Goal: Task Accomplishment & Management: Manage account settings

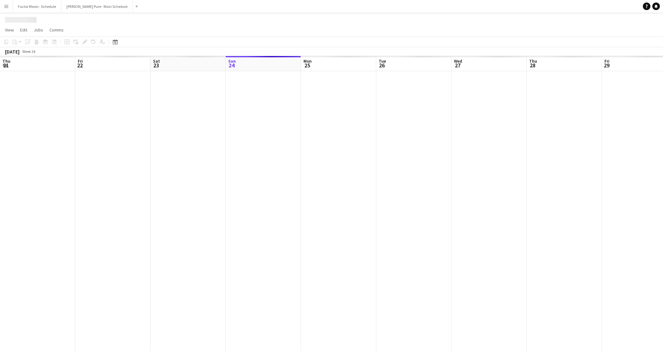
scroll to position [0, 150]
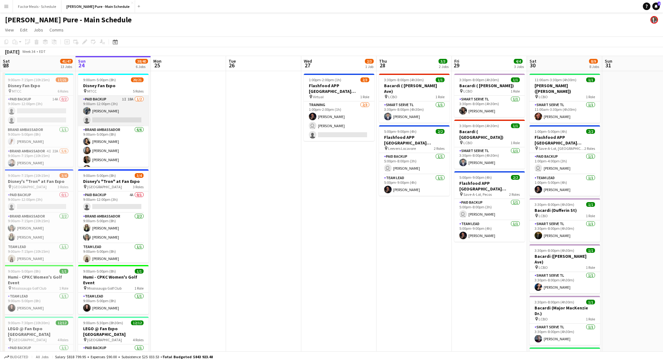
click at [121, 111] on app-card-role "Paid Backup 1I 18A [DATE] 9:00am-12:00pm (3h) [PERSON_NAME] single-neutral-acti…" at bounding box center [113, 111] width 70 height 31
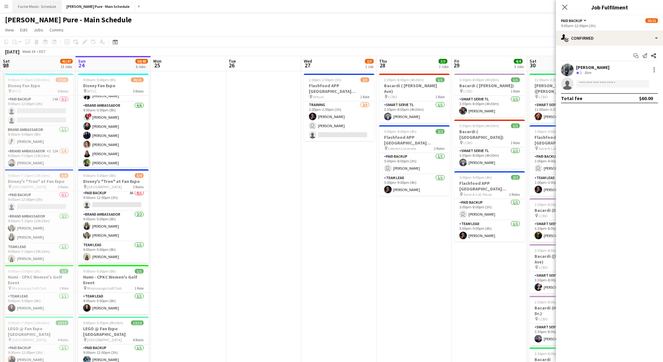
scroll to position [109, 0]
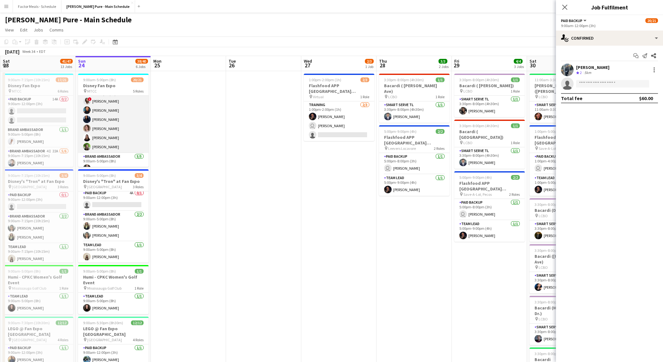
click at [123, 140] on app-card-role "Brand Ambassador [DATE] 9:00am-5:00pm (8h) ! [PERSON_NAME] [PERSON_NAME] [PERSO…" at bounding box center [113, 119] width 70 height 67
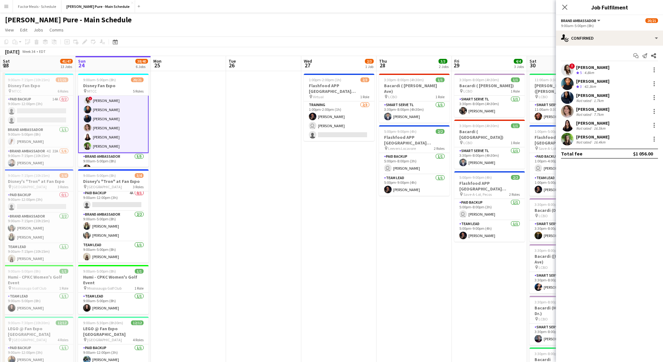
scroll to position [108, 0]
click at [604, 40] on div "single-neutral-actions-check-2 Confirmed" at bounding box center [609, 38] width 107 height 15
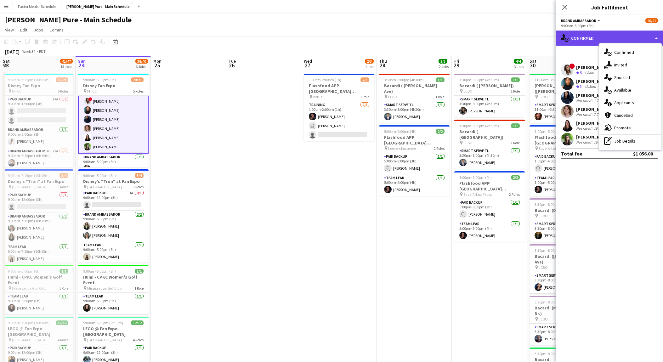
click at [604, 40] on div "single-neutral-actions-check-2 Confirmed" at bounding box center [609, 38] width 107 height 15
click at [606, 20] on div "Brand Ambassador All roles Brand Ambassador 20/21" at bounding box center [609, 21] width 97 height 6
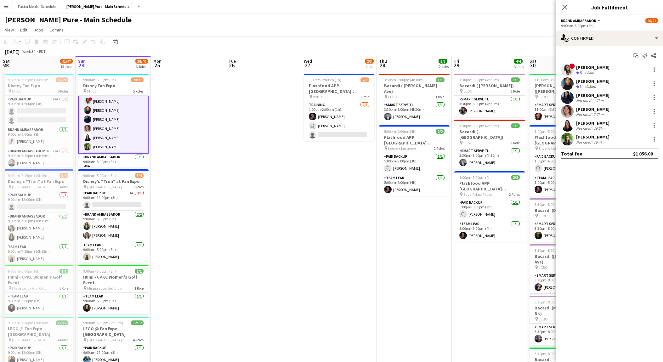
click at [585, 84] on div "42.3km" at bounding box center [590, 86] width 14 height 5
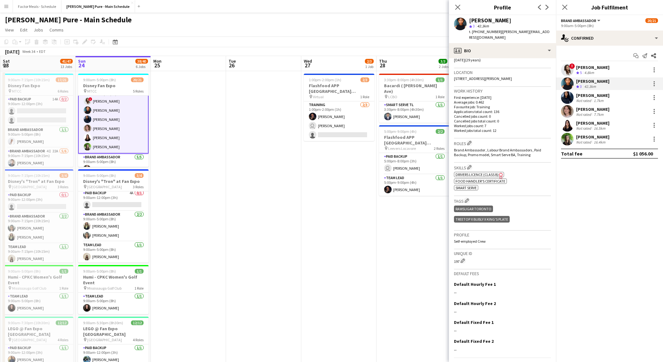
scroll to position [0, 0]
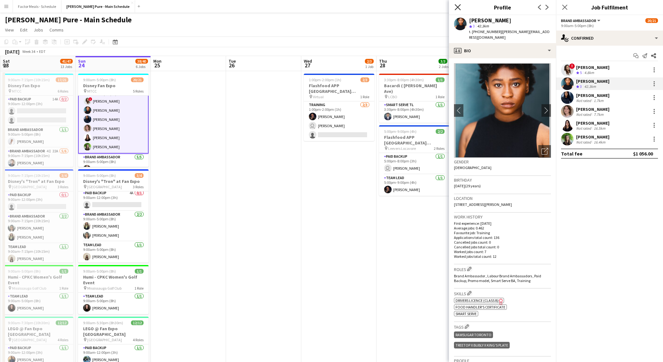
click at [458, 4] on icon "Close pop-in" at bounding box center [457, 7] width 6 height 6
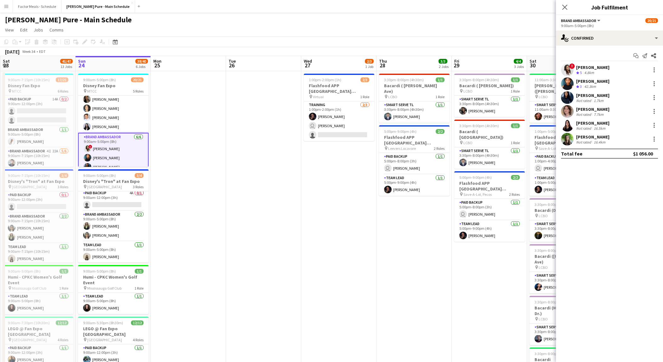
click at [121, 104] on app-card-role "Brand Ambassador [DATE] 9:00am-5:00pm (8h) [PERSON_NAME] [PERSON_NAME] [PERSON_…" at bounding box center [113, 99] width 70 height 67
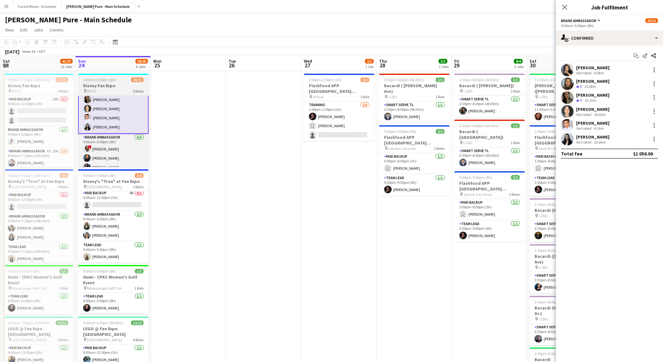
click at [121, 86] on h3 "Disney Fan Expo" at bounding box center [113, 86] width 70 height 6
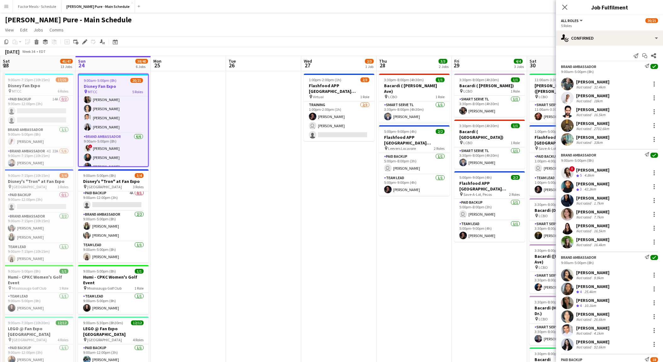
scroll to position [60, 0]
click at [655, 38] on div "single-neutral-actions-check-2 Confirmed" at bounding box center [609, 38] width 107 height 15
click at [627, 62] on div "pen-write Job Details" at bounding box center [630, 65] width 62 height 13
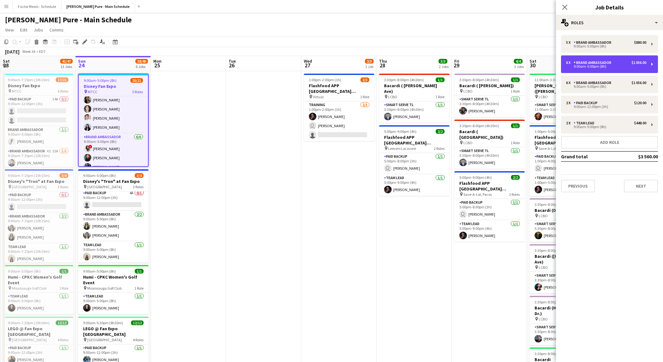
click at [627, 62] on div "6 x Brand Ambassador $1 056.00" at bounding box center [606, 62] width 80 height 4
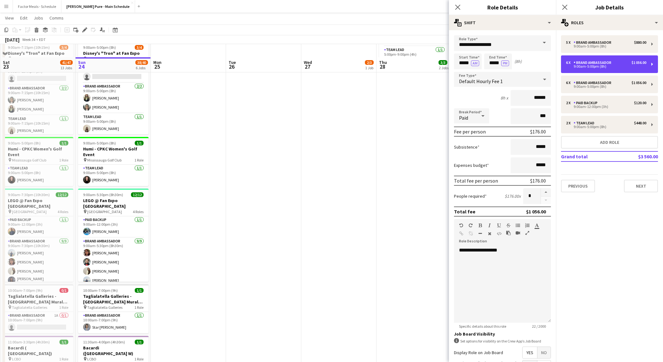
scroll to position [143, 0]
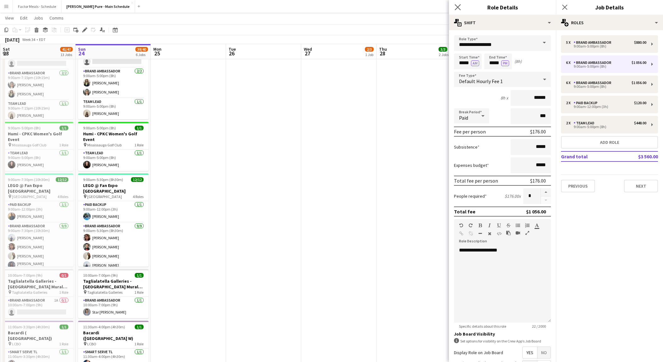
click at [454, 9] on app-icon "Close pop-in" at bounding box center [457, 7] width 9 height 9
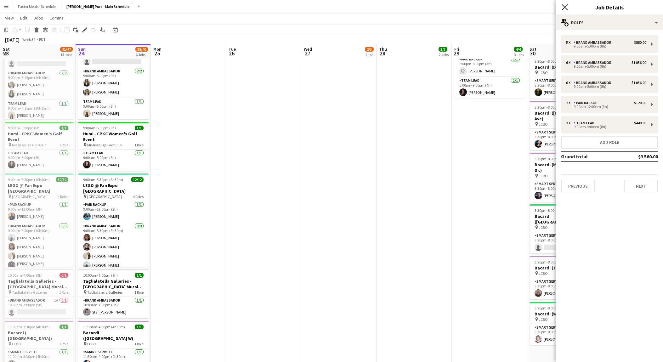
click at [569, 8] on div "Close pop-in" at bounding box center [565, 7] width 18 height 14
click at [563, 6] on icon "Close pop-in" at bounding box center [564, 7] width 6 height 6
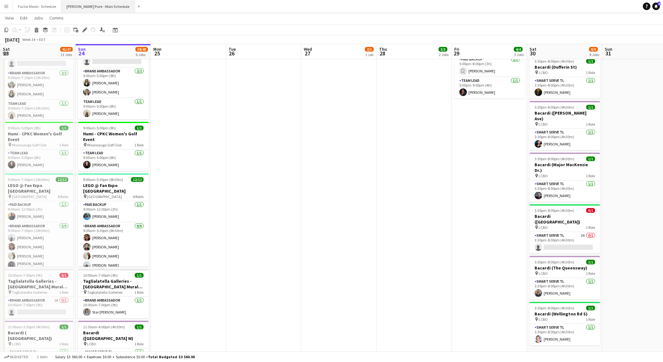
click at [76, 4] on button "[PERSON_NAME] Pure - Main Schedule Close" at bounding box center [98, 6] width 74 height 12
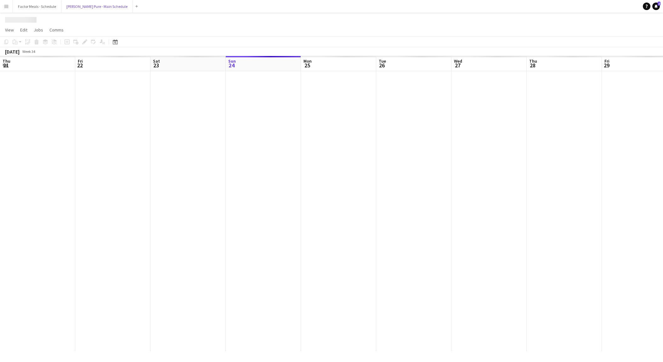
scroll to position [0, 150]
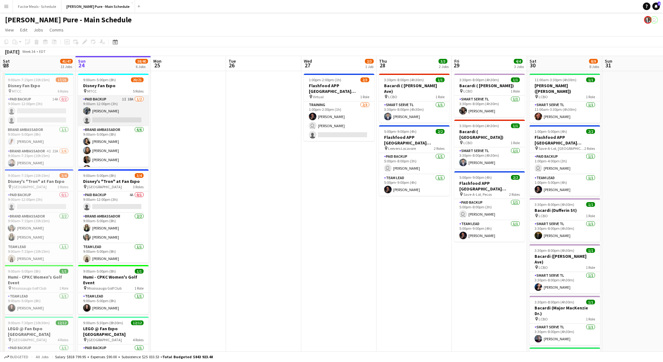
click at [111, 108] on app-card-role "Paid Backup 1I 18A [DATE] 9:00am-12:00pm (3h) [PERSON_NAME] single-neutral-acti…" at bounding box center [113, 111] width 70 height 31
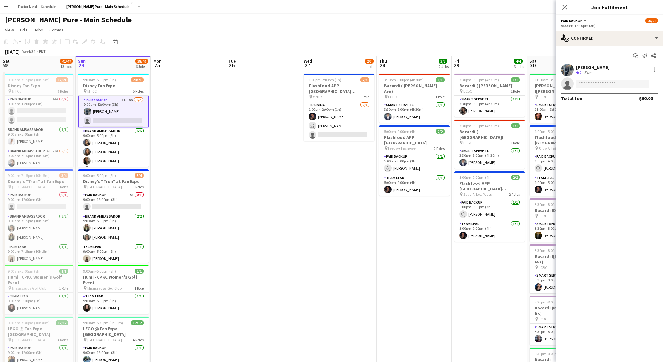
click at [581, 68] on div "[PERSON_NAME]" at bounding box center [592, 68] width 33 height 6
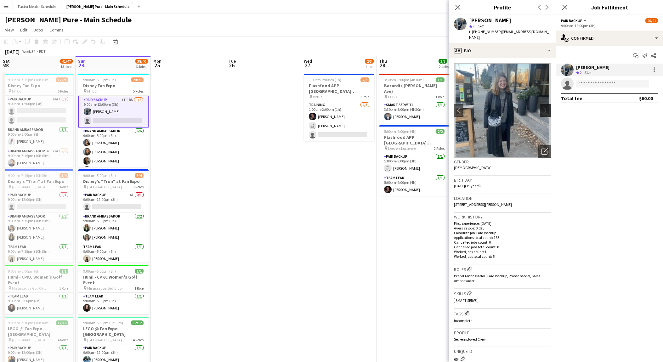
click at [543, 107] on app-icon "chevron-right" at bounding box center [546, 110] width 10 height 7
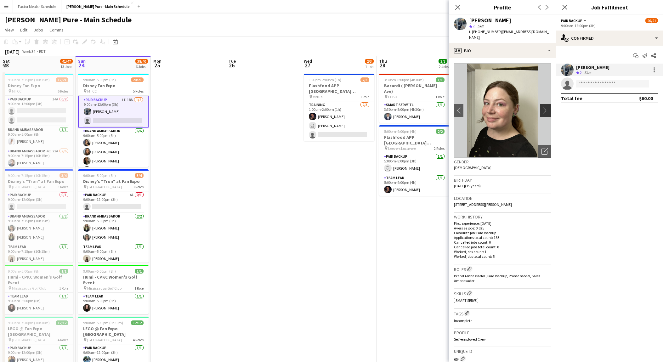
click at [544, 107] on app-icon "chevron-right" at bounding box center [546, 110] width 10 height 7
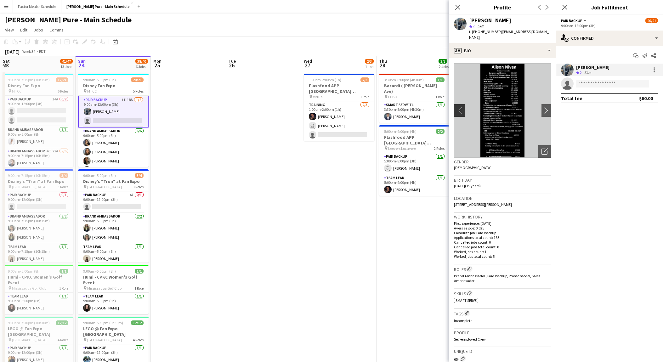
click at [459, 107] on app-icon "chevron-left" at bounding box center [459, 110] width 10 height 7
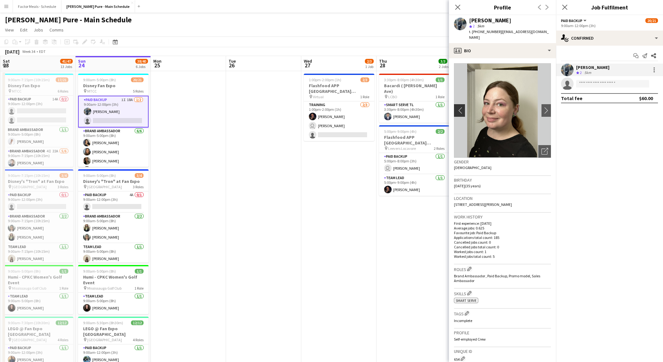
click at [459, 107] on app-icon "chevron-left" at bounding box center [459, 110] width 10 height 7
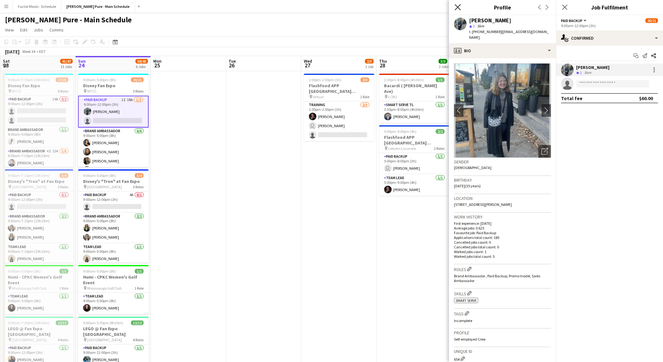
click at [458, 6] on icon "Close pop-in" at bounding box center [457, 7] width 6 height 6
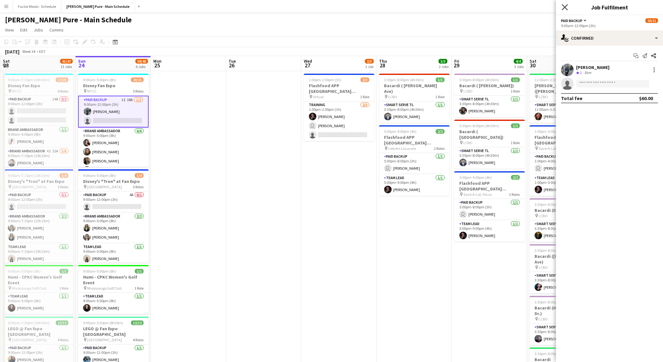
click at [567, 10] on icon at bounding box center [564, 7] width 6 height 6
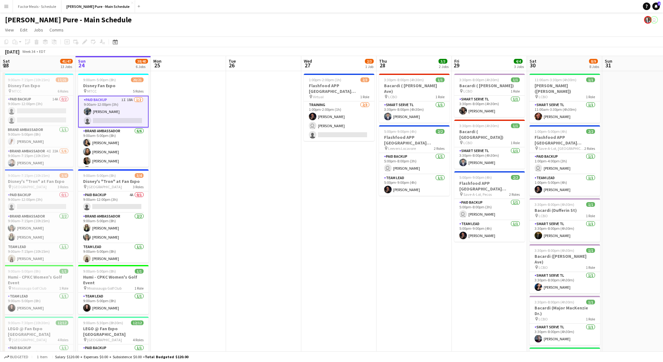
click at [5, 7] on app-icon "Menu" at bounding box center [6, 6] width 5 height 5
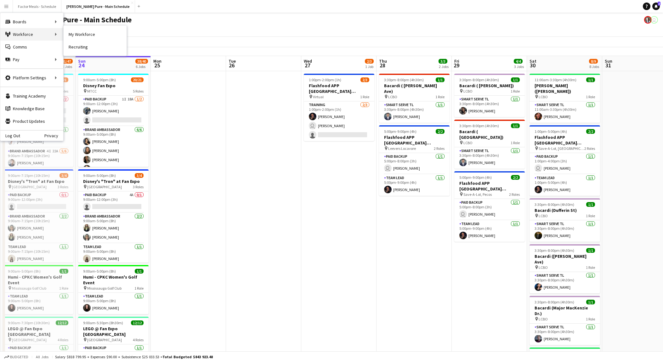
click at [29, 31] on div "Workforce Workforce" at bounding box center [31, 34] width 63 height 13
click at [75, 36] on link "My Workforce" at bounding box center [95, 34] width 63 height 13
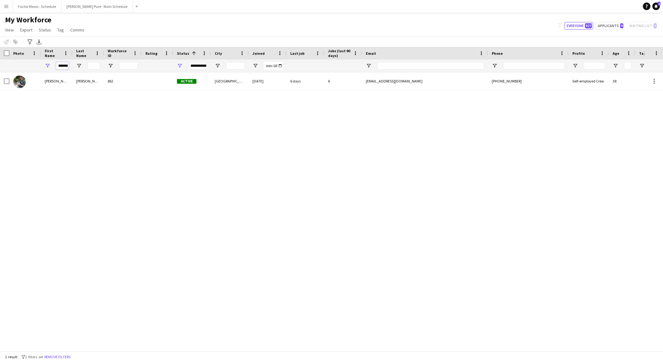
click at [65, 63] on input "*******" at bounding box center [62, 66] width 13 height 8
type input "******"
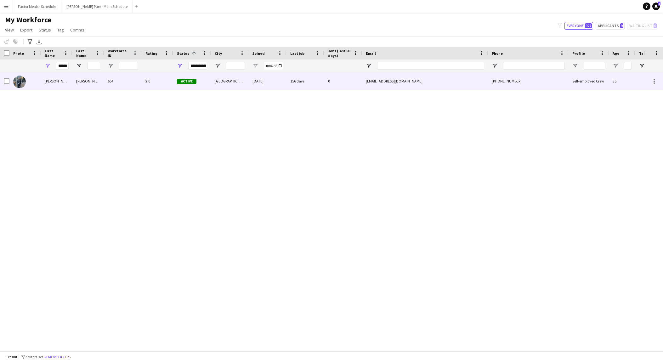
click at [73, 82] on div "[PERSON_NAME]" at bounding box center [87, 80] width 31 height 17
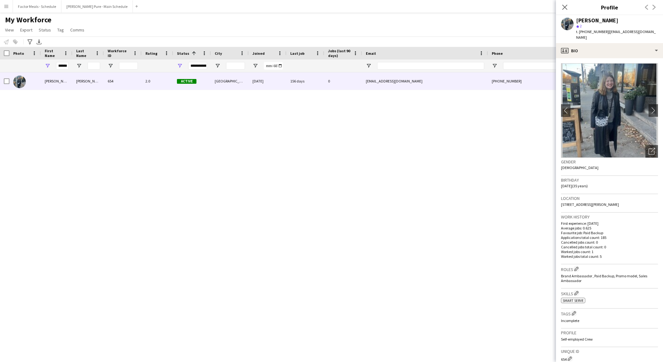
click at [566, 3] on div "Close pop-in" at bounding box center [565, 7] width 18 height 14
click at [565, 6] on icon at bounding box center [564, 7] width 6 height 6
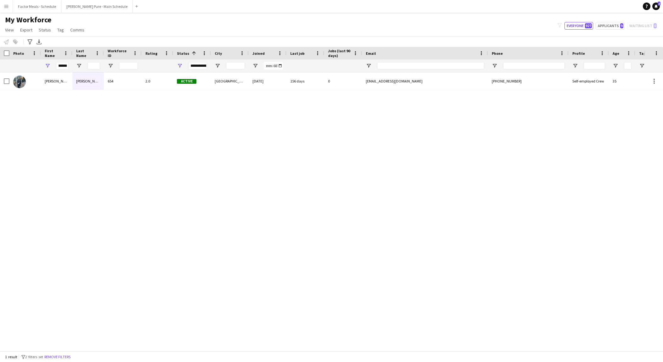
click at [1, 6] on button "Menu" at bounding box center [6, 6] width 13 height 13
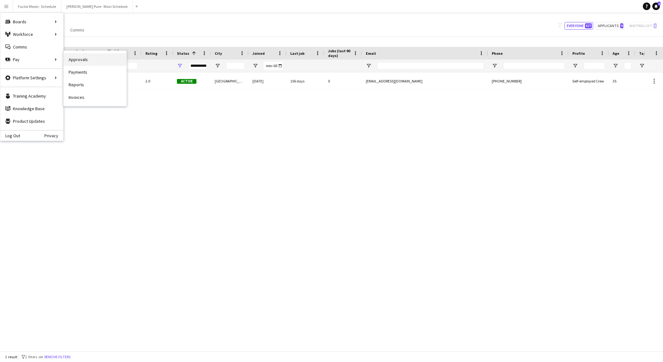
click at [72, 60] on link "Approvals" at bounding box center [95, 59] width 63 height 13
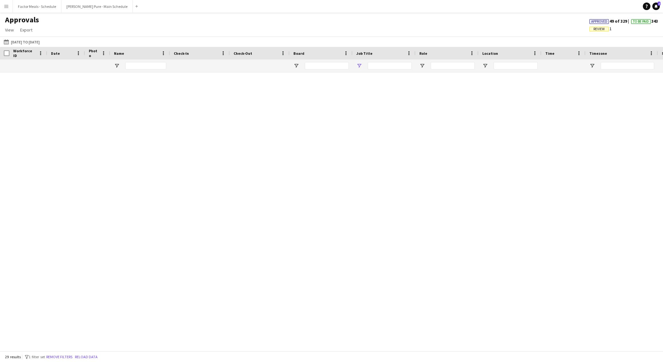
type input "*****"
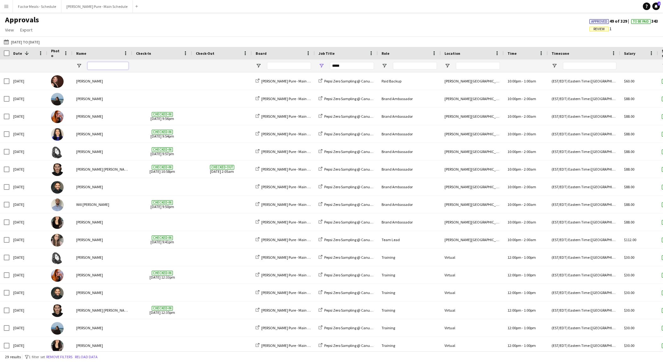
click at [110, 62] on input "Name Filter Input" at bounding box center [107, 66] width 41 height 8
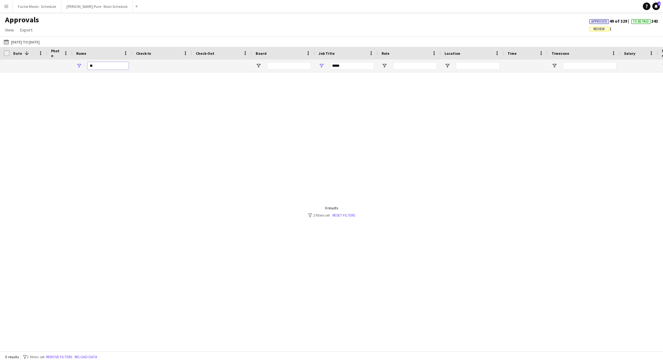
type input "*"
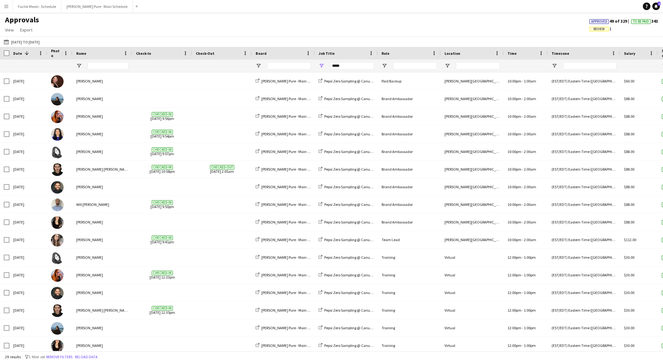
click at [11, 5] on button "Menu" at bounding box center [6, 6] width 13 height 13
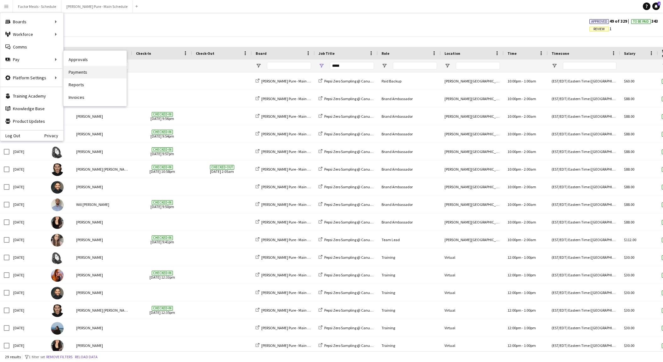
click at [84, 73] on link "Payments" at bounding box center [95, 72] width 63 height 13
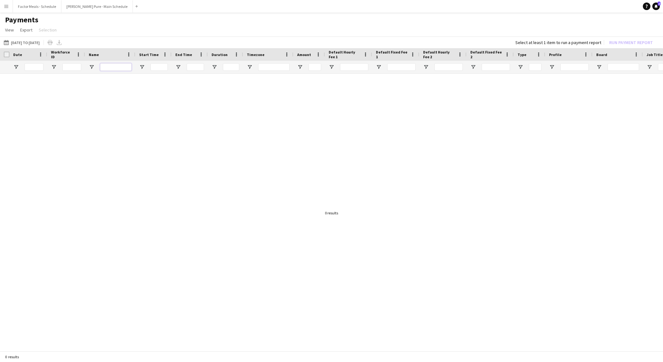
click at [121, 65] on input "Name Filter Input" at bounding box center [115, 67] width 31 height 8
type input "******"
click at [8, 43] on app-icon "[DATE] to [DATE]" at bounding box center [7, 42] width 7 height 5
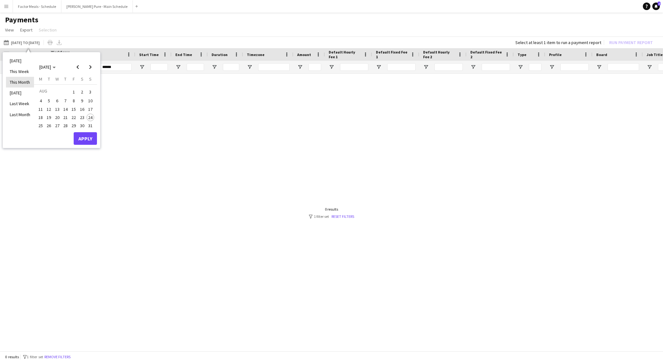
click at [27, 79] on li "This Month" at bounding box center [20, 82] width 28 height 11
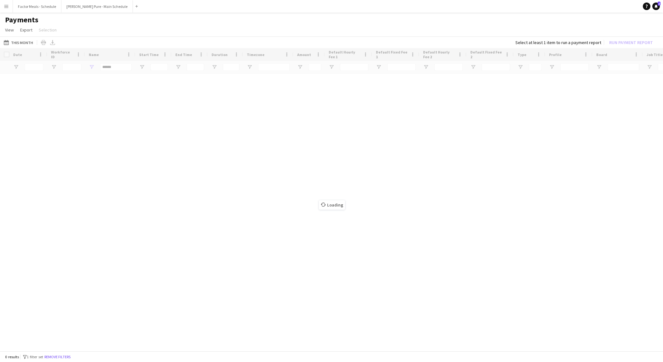
type input "**********"
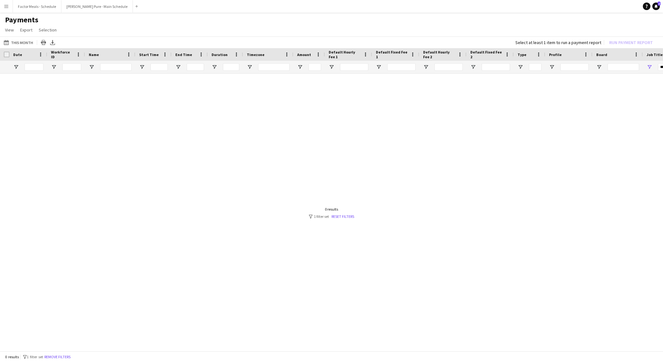
click at [6, 5] on app-icon "Menu" at bounding box center [6, 6] width 5 height 5
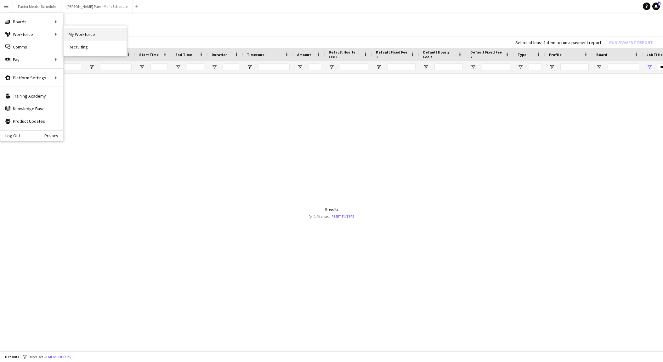
click at [71, 36] on link "My Workforce" at bounding box center [95, 34] width 63 height 13
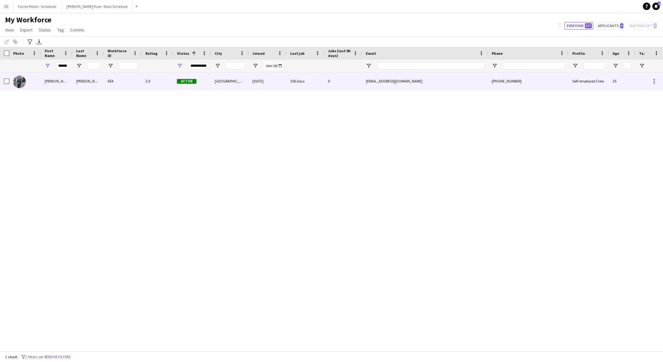
click at [57, 82] on div "[PERSON_NAME]" at bounding box center [56, 80] width 31 height 17
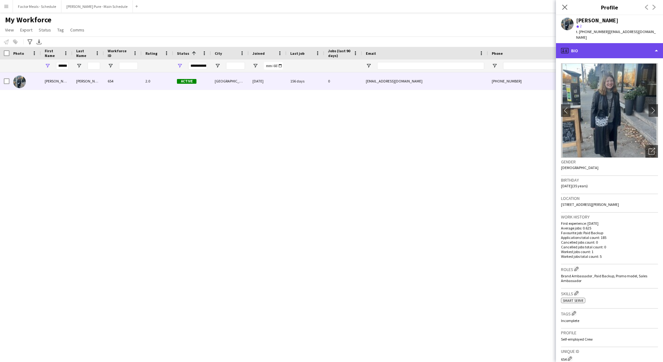
click at [646, 45] on div "profile Bio" at bounding box center [609, 50] width 107 height 15
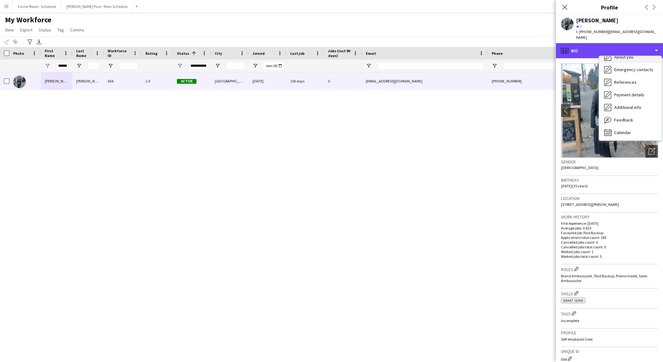
scroll to position [46, 0]
click at [629, 116] on span "Feedback" at bounding box center [623, 119] width 19 height 6
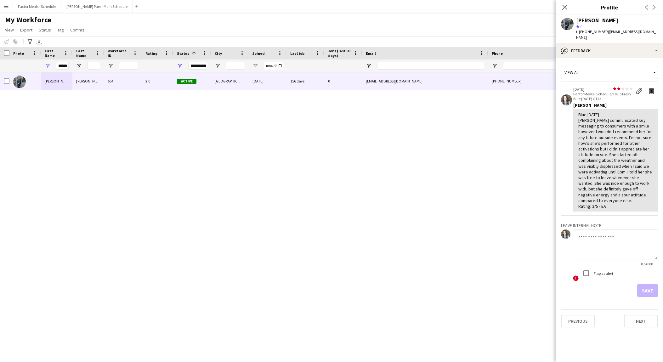
click at [591, 241] on textarea at bounding box center [615, 244] width 85 height 30
type textarea "**********"
click at [648, 286] on button "Save" at bounding box center [647, 290] width 21 height 13
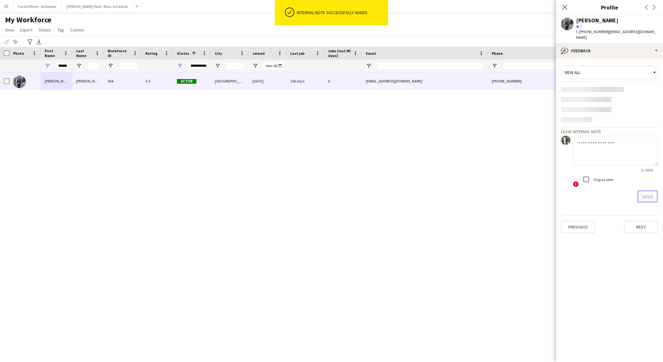
scroll to position [0, 0]
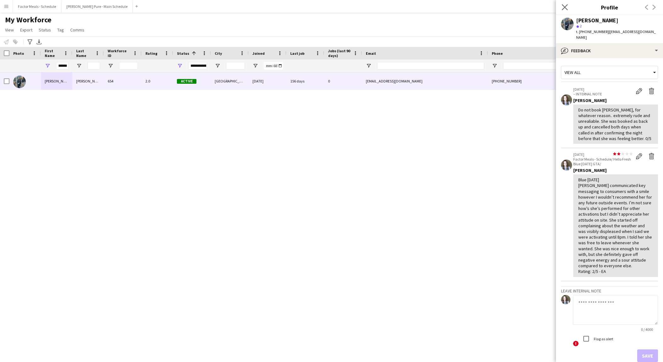
click at [561, 5] on app-icon "Close pop-in" at bounding box center [564, 7] width 9 height 9
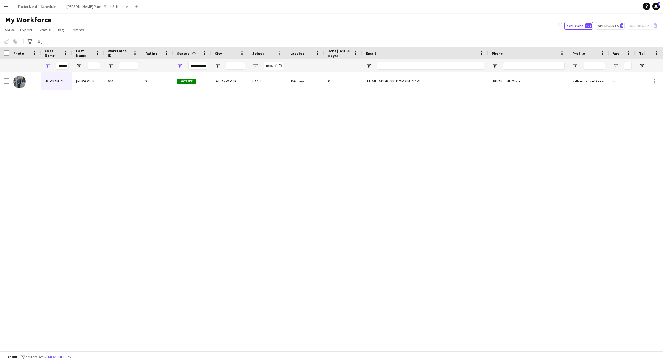
click at [45, 13] on main "My Workforce View Views Default view Tag New view Update view Delete view Edit …" at bounding box center [331, 183] width 663 height 341
click at [42, 8] on button "Factor Meals - Schedule Close" at bounding box center [37, 6] width 48 height 12
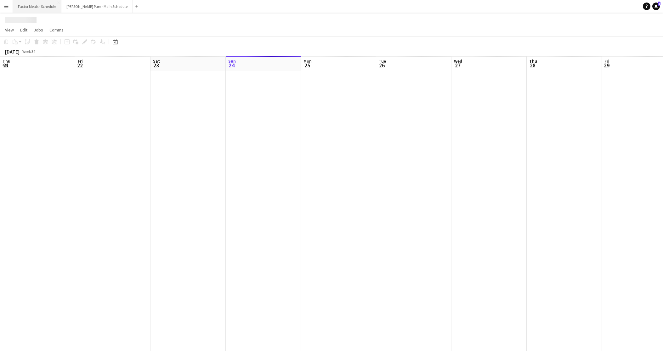
scroll to position [0, 150]
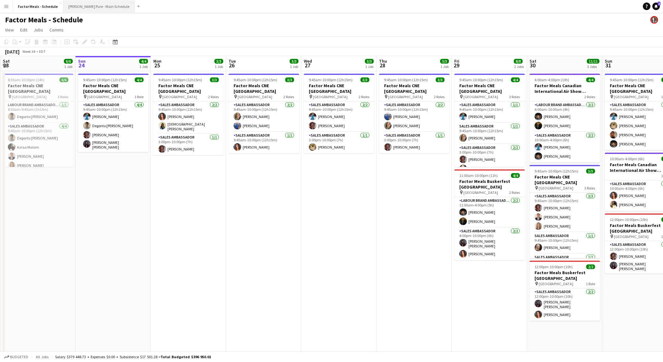
click at [87, 5] on button "[PERSON_NAME] Pure - Main Schedule Close" at bounding box center [98, 6] width 71 height 12
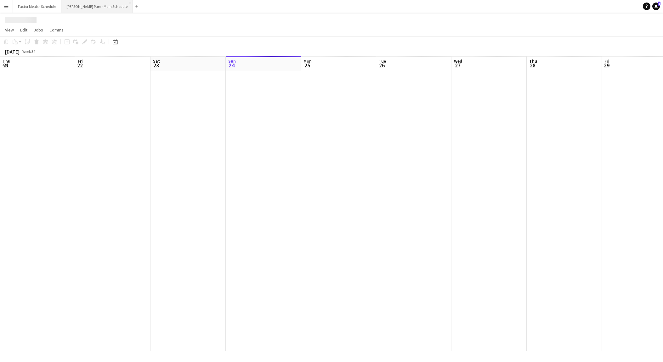
scroll to position [0, 150]
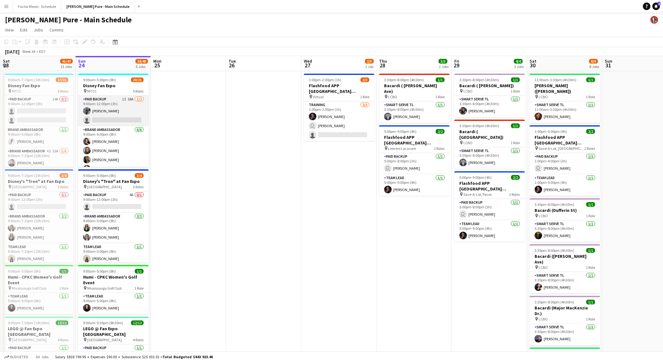
click at [111, 116] on app-card-role "Paid Backup 1I 18A [DATE] 9:00am-12:00pm (3h) [PERSON_NAME] single-neutral-acti…" at bounding box center [113, 111] width 70 height 31
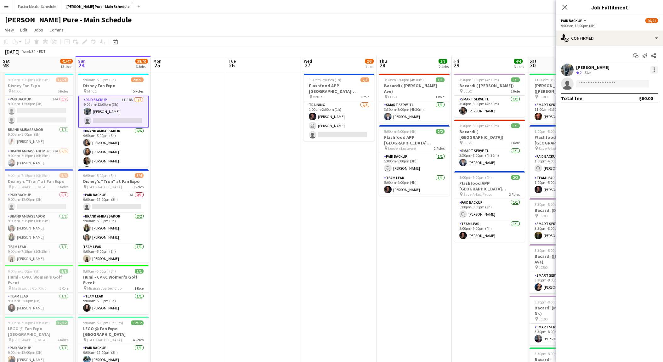
click at [654, 70] on div at bounding box center [654, 70] width 8 height 8
click at [633, 139] on span "Remove" at bounding box center [633, 142] width 39 height 6
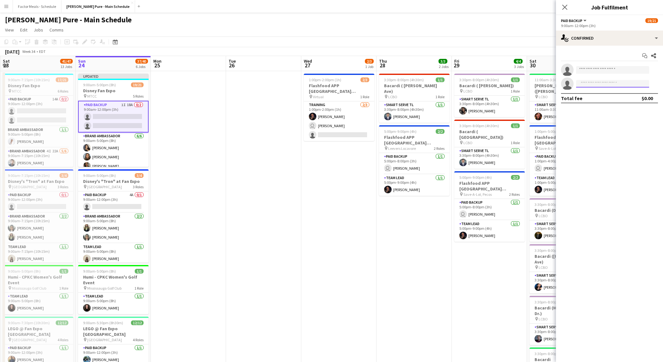
click at [598, 83] on input at bounding box center [612, 84] width 73 height 8
type input "****"
click at [605, 118] on span "[PHONE_NUMBER]" at bounding box center [612, 117] width 63 height 5
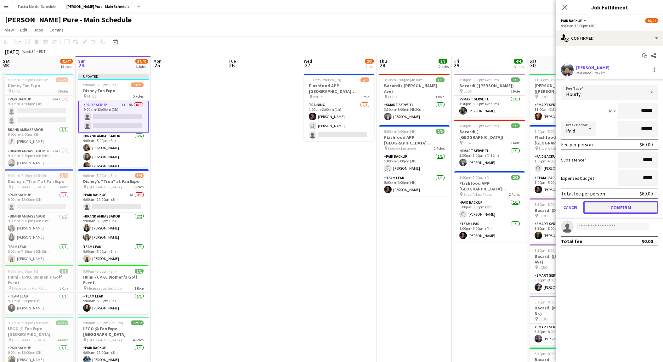
click at [599, 205] on button "Confirm" at bounding box center [620, 207] width 75 height 13
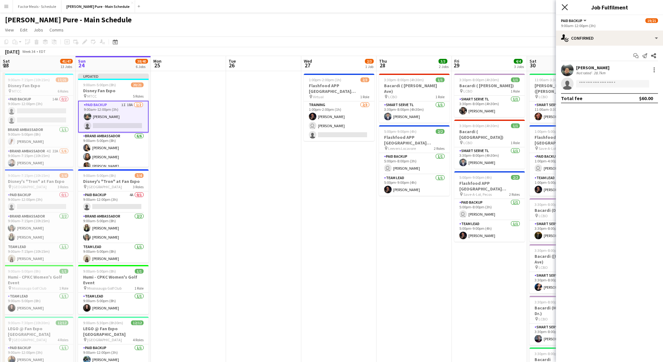
click at [563, 7] on icon "Close pop-in" at bounding box center [564, 7] width 6 height 6
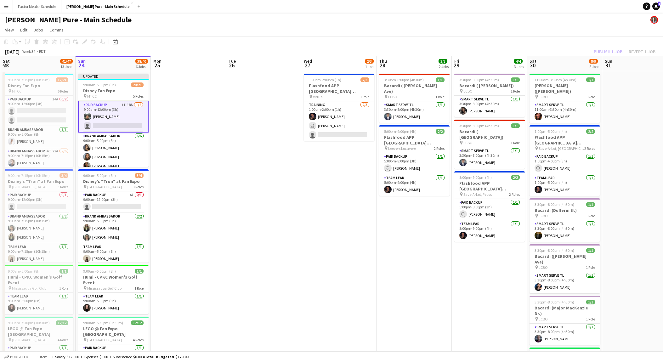
click at [614, 55] on div "Publish 1 job Revert 1 job" at bounding box center [624, 52] width 77 height 8
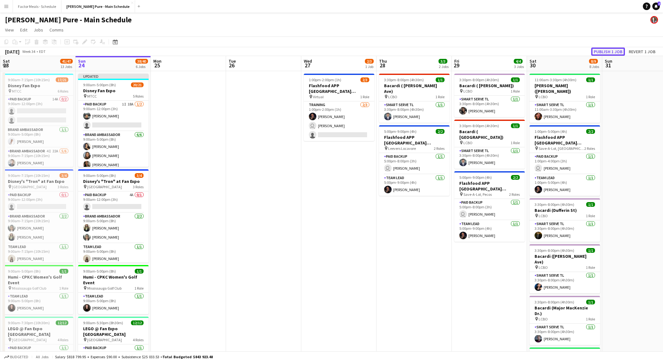
click at [609, 51] on button "Publish 1 job" at bounding box center [608, 52] width 34 height 8
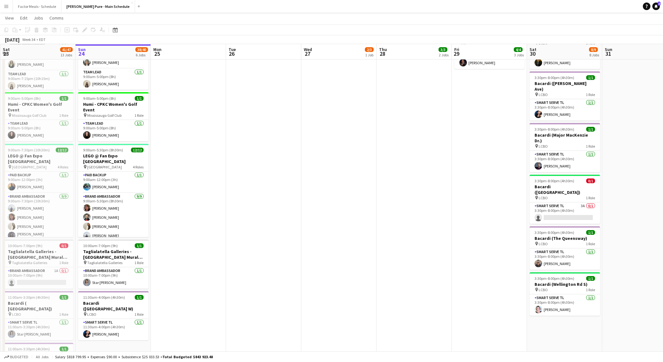
scroll to position [174, 0]
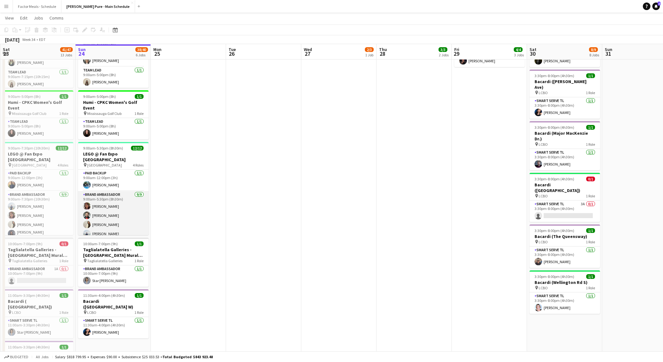
click at [107, 191] on app-card-role "Brand Ambassador [DATE] 9:00am-5:30pm (8h30m) [PERSON_NAME] Vawda [PERSON_NAME]…" at bounding box center [113, 238] width 70 height 94
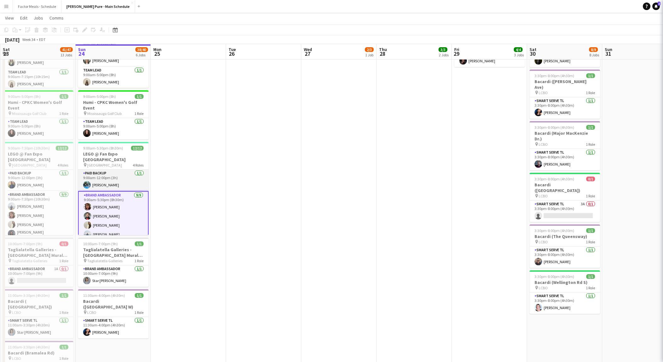
click at [105, 179] on app-card-role "Paid Backup [DATE] 9:00am-12:00pm (3h) [PERSON_NAME]" at bounding box center [113, 180] width 70 height 21
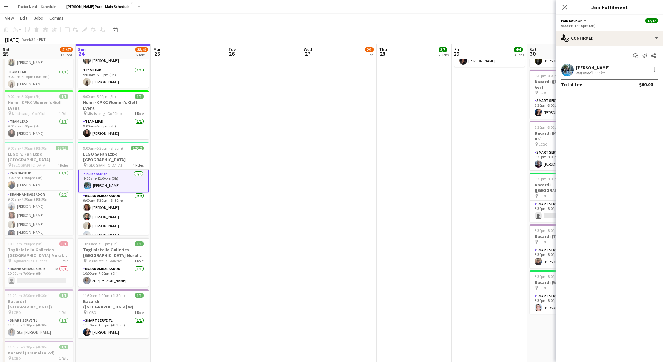
click at [589, 71] on div "Not rated" at bounding box center [584, 72] width 16 height 5
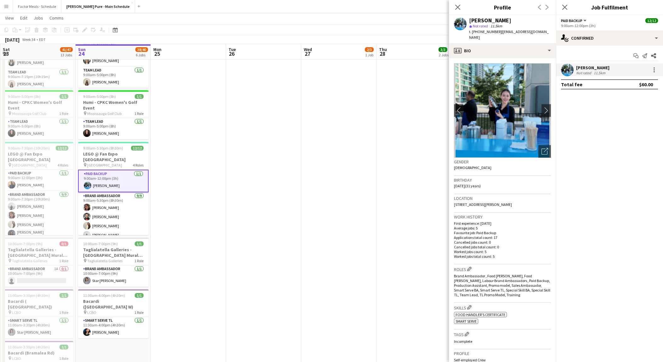
click at [478, 32] on span "t. [PHONE_NUMBER]" at bounding box center [485, 31] width 33 height 5
copy span "14373617118"
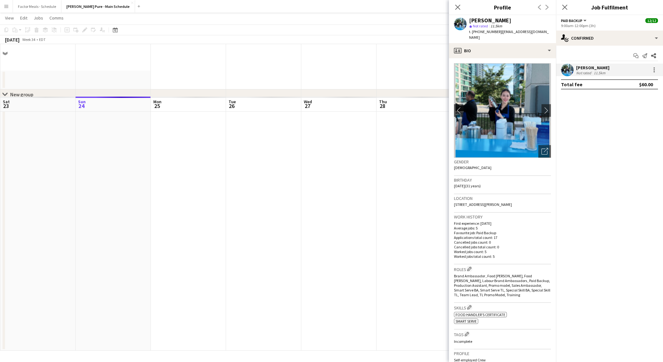
scroll to position [0, 0]
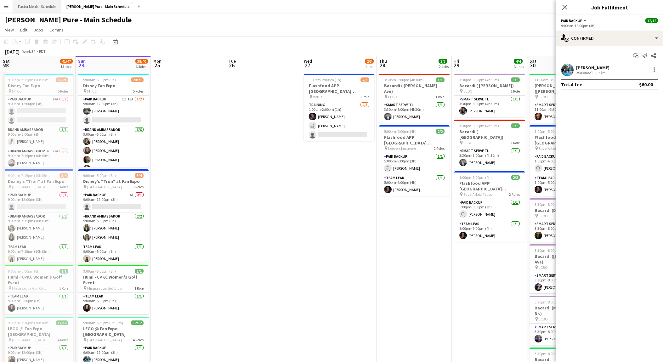
click at [39, 8] on button "Factor Meals - Schedule Close" at bounding box center [37, 6] width 48 height 12
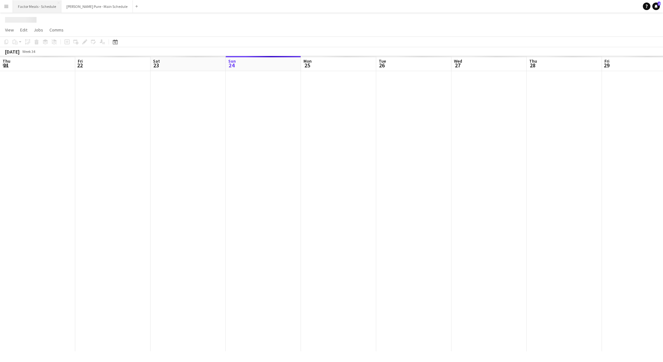
scroll to position [0, 150]
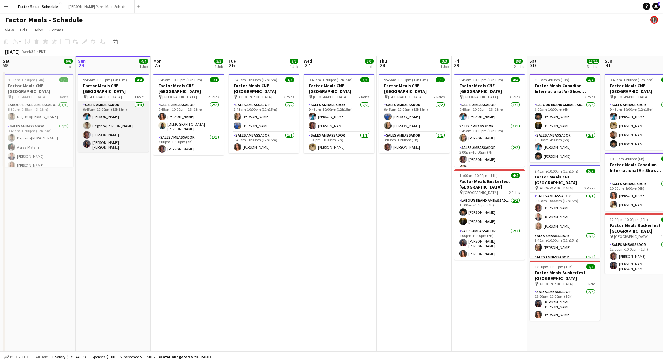
click at [123, 142] on app-card-role "Sales Ambassador [DATE] 9:45am-10:00pm (12h15m) [PERSON_NAME] [PERSON_NAME] [PE…" at bounding box center [113, 126] width 70 height 51
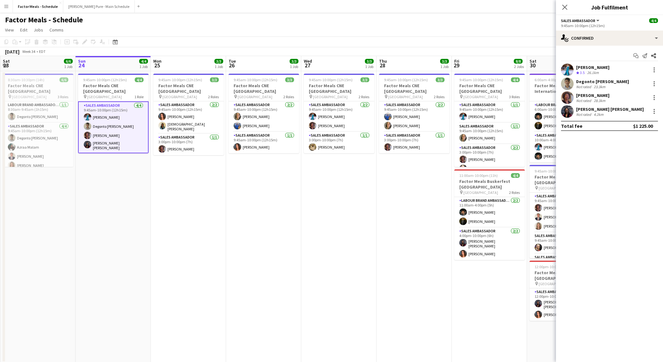
click at [571, 111] on app-user-avatar at bounding box center [567, 111] width 13 height 13
